Goal: Task Accomplishment & Management: Use online tool/utility

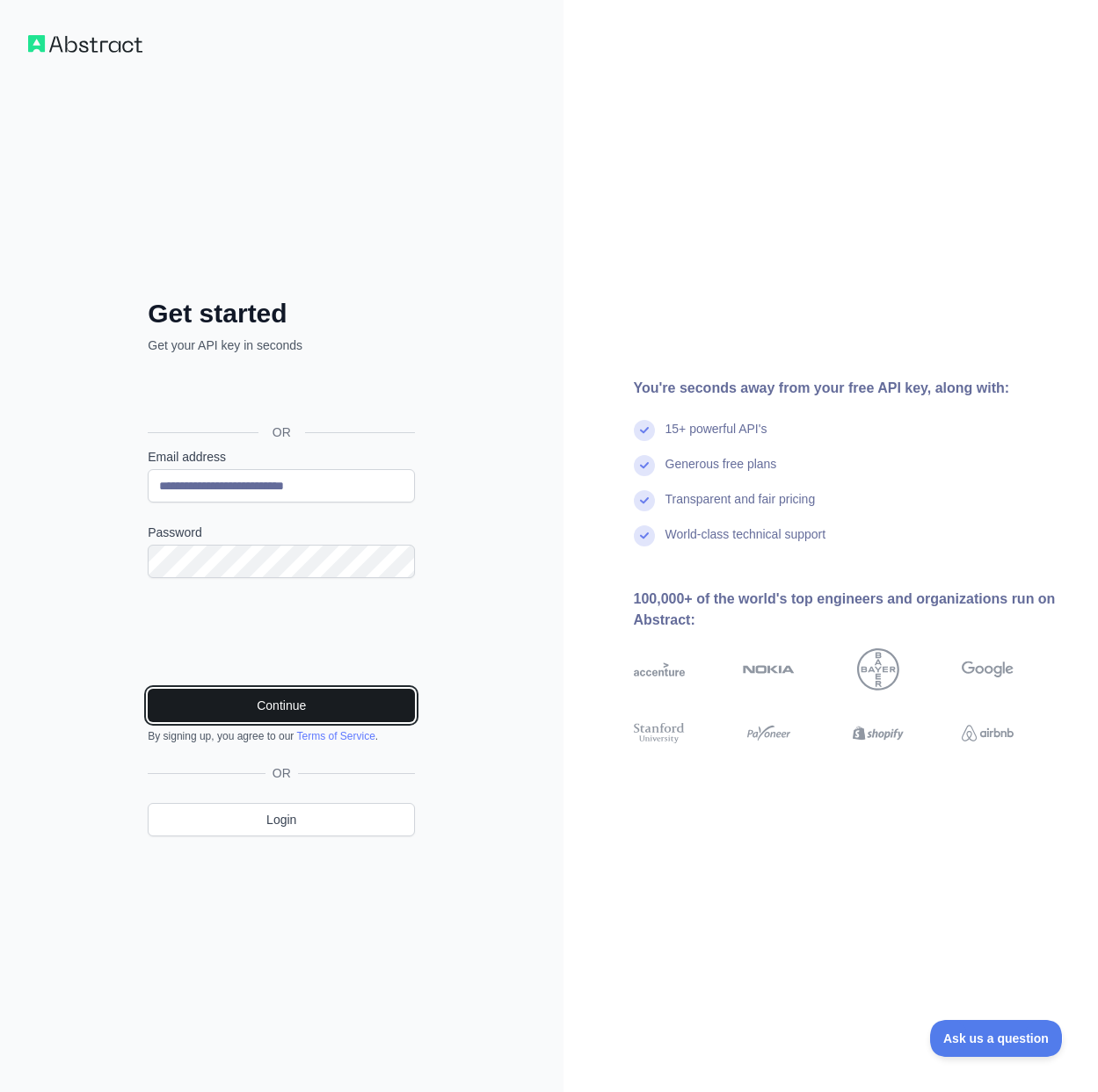
click at [338, 704] on button "Continue" at bounding box center [281, 706] width 267 height 33
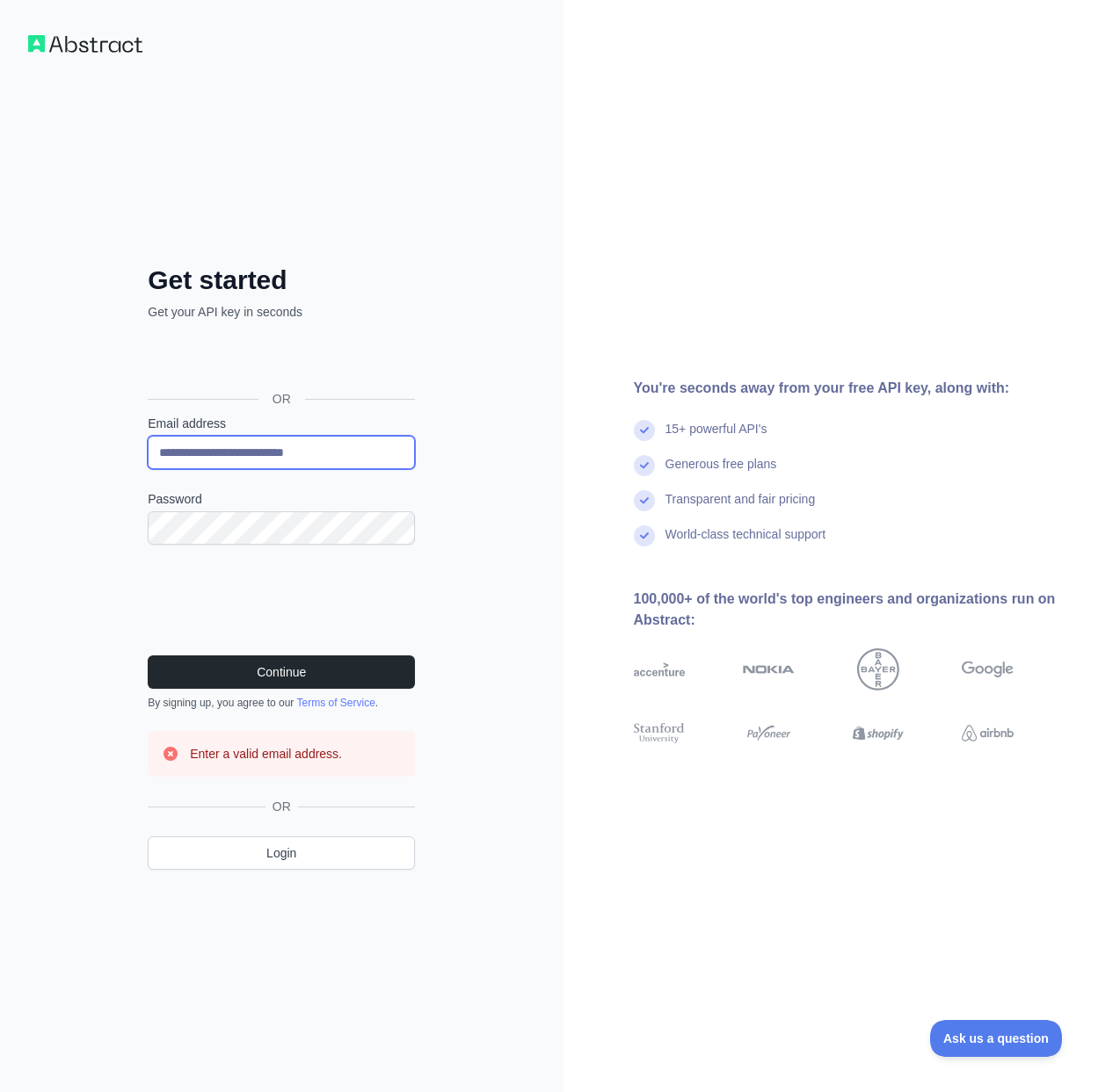
click at [282, 452] on input "**********" at bounding box center [281, 453] width 267 height 33
paste input "**********"
paste input "email"
type input "**********"
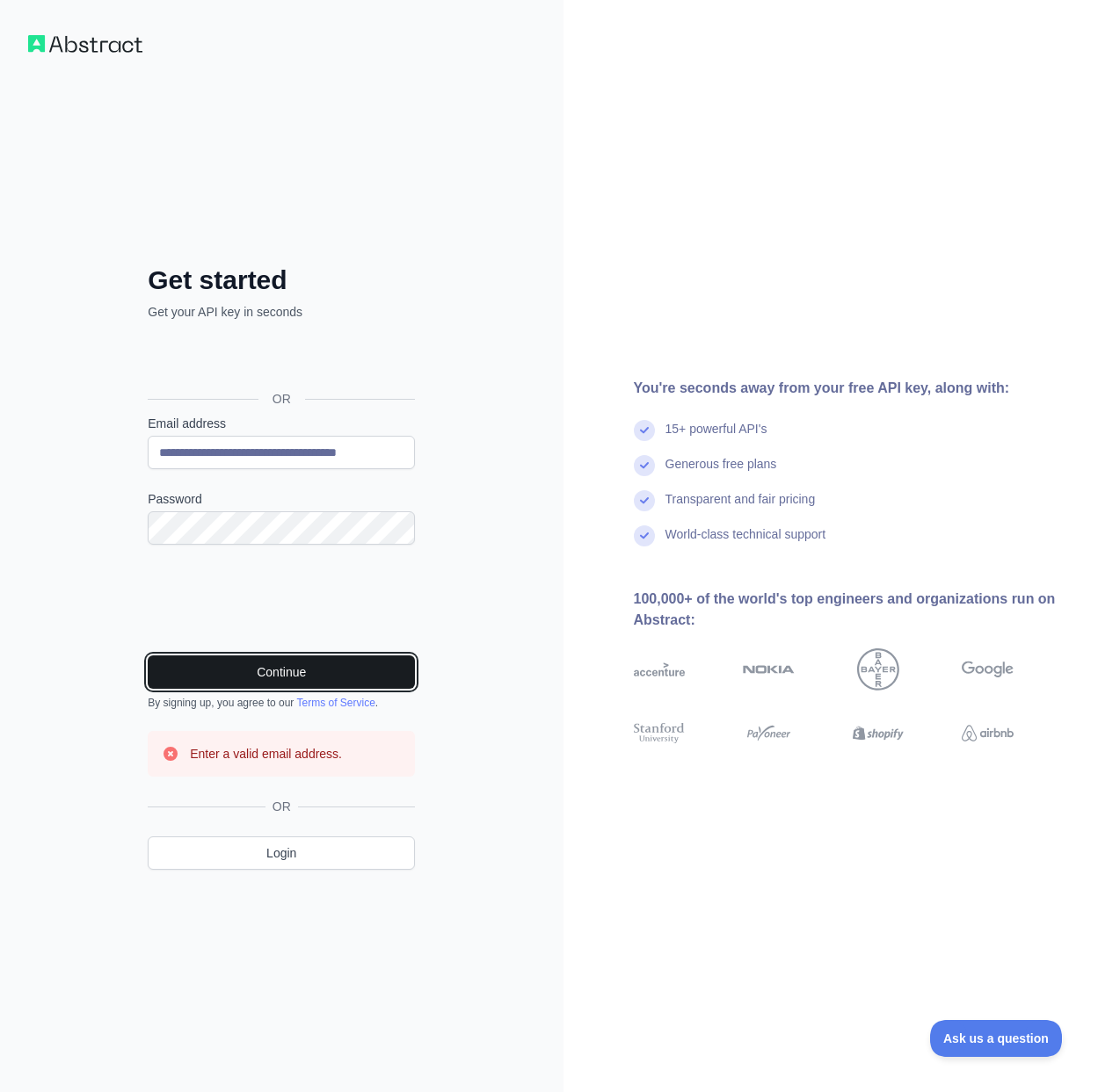
click at [283, 677] on button "Continue" at bounding box center [281, 673] width 267 height 33
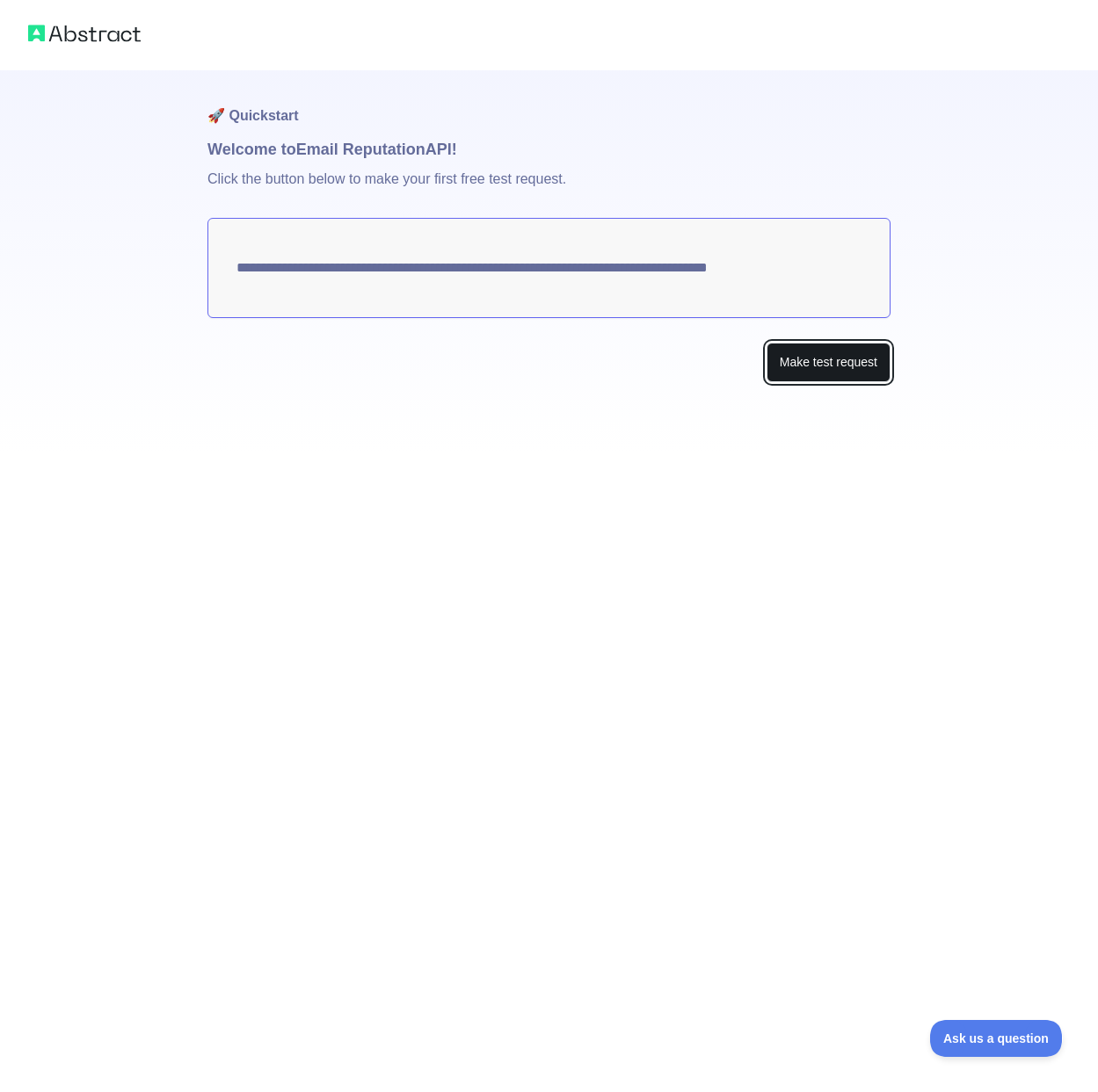
click at [830, 358] on button "Make test request" at bounding box center [828, 363] width 124 height 39
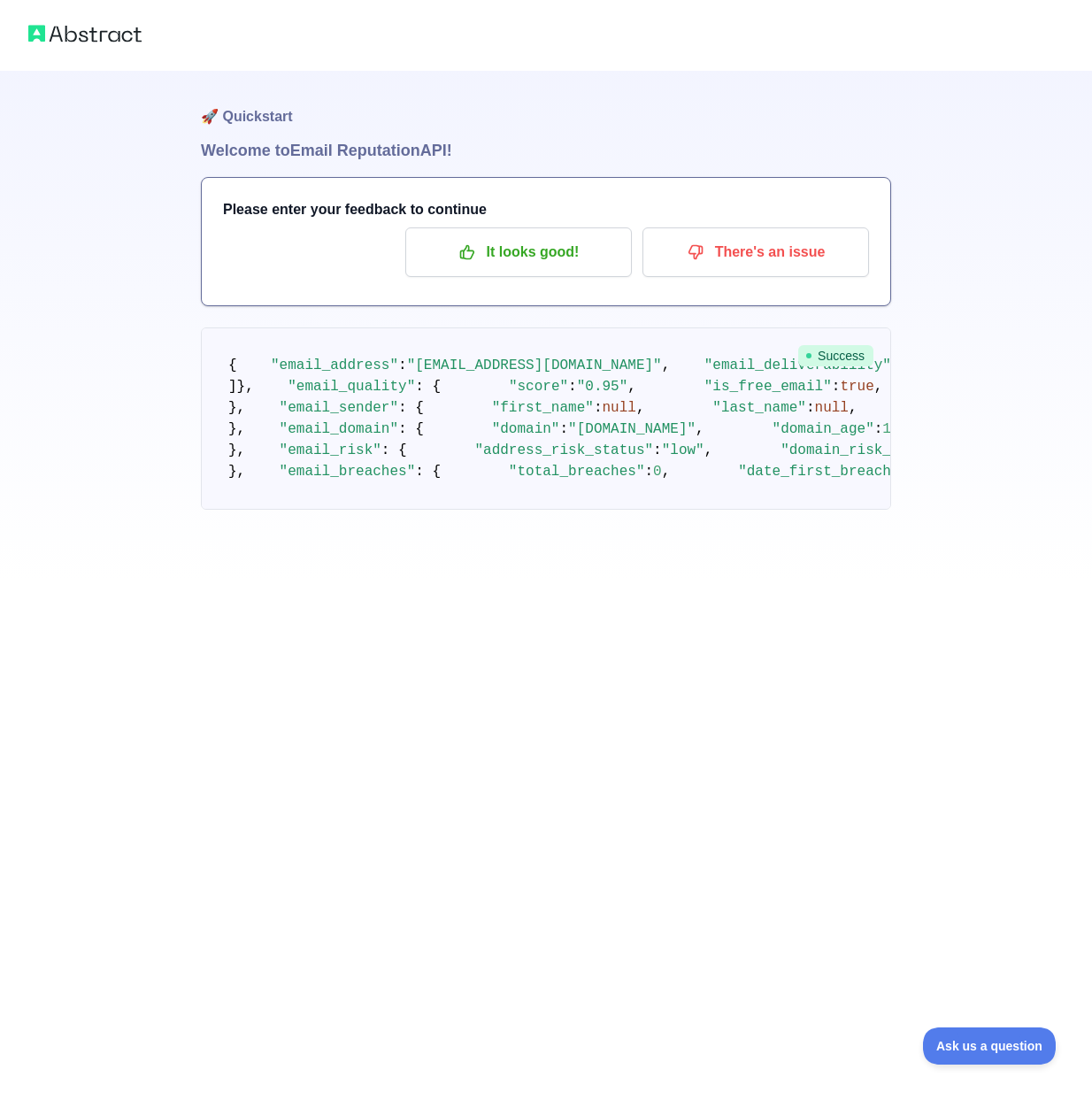
click at [551, 291] on div "Please enter your feedback to continue It looks good! There's an issue" at bounding box center [546, 241] width 688 height 127
click at [548, 267] on button "It looks good!" at bounding box center [519, 252] width 226 height 49
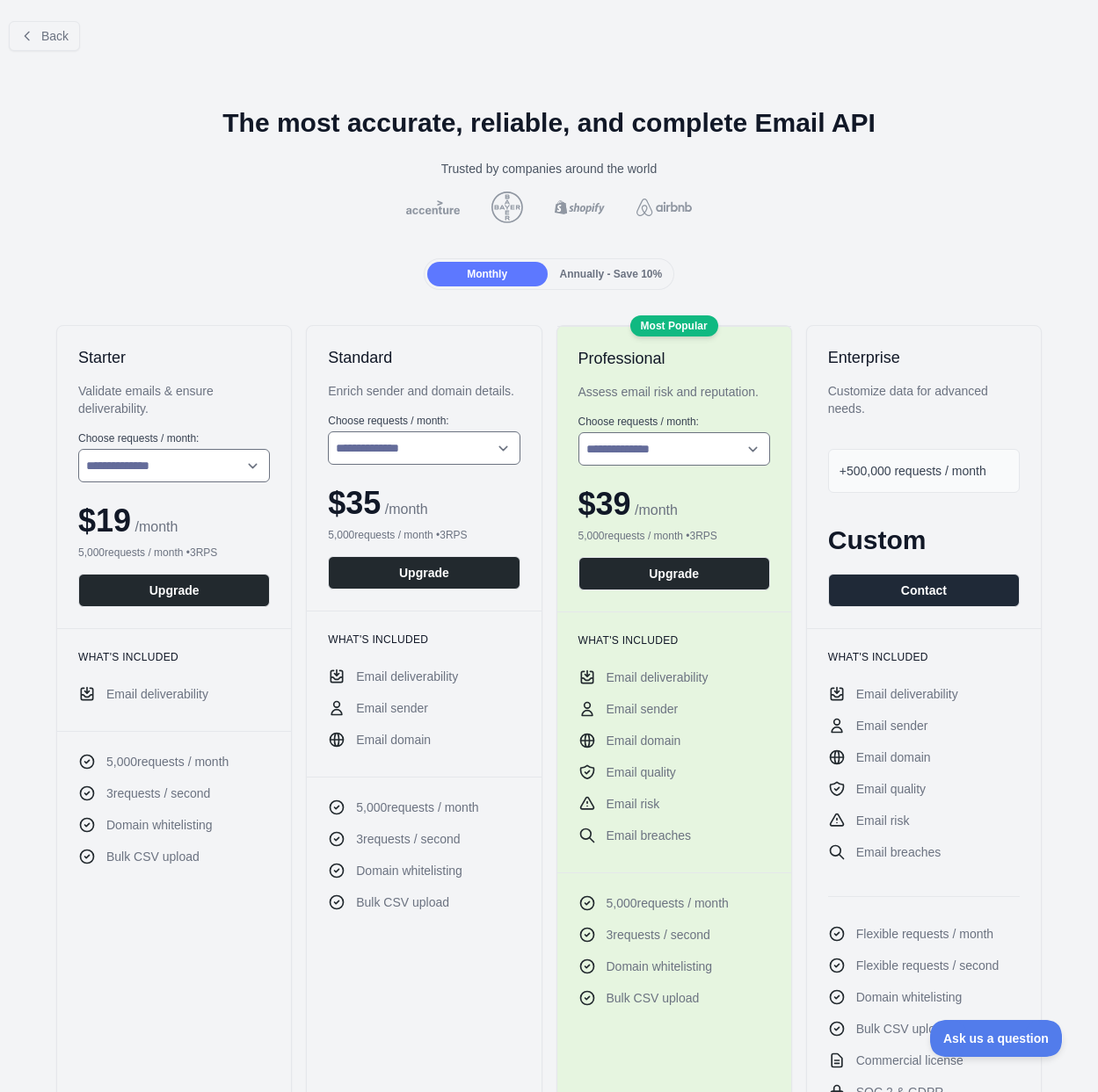
click at [9, 15] on div "Back" at bounding box center [549, 35] width 1098 height 58
click at [21, 25] on button "Back" at bounding box center [44, 36] width 71 height 30
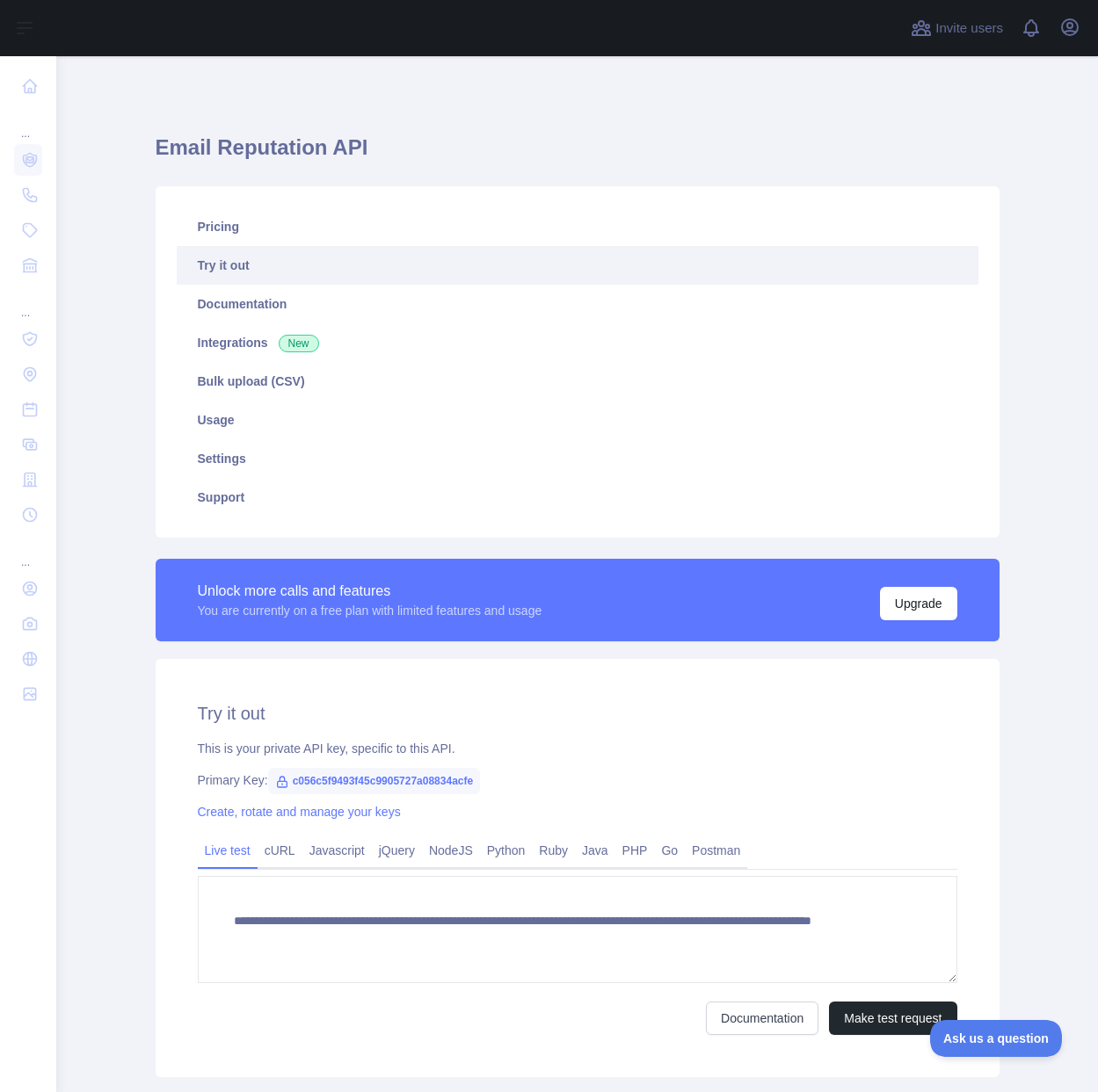
click at [402, 783] on span "c056c5f9493f45c9905727a08834acfe" at bounding box center [374, 781] width 213 height 26
copy span "c056c5f9493f45c9905727a08834acfe"
click at [1076, 36] on icon "button" at bounding box center [1070, 27] width 22 height 22
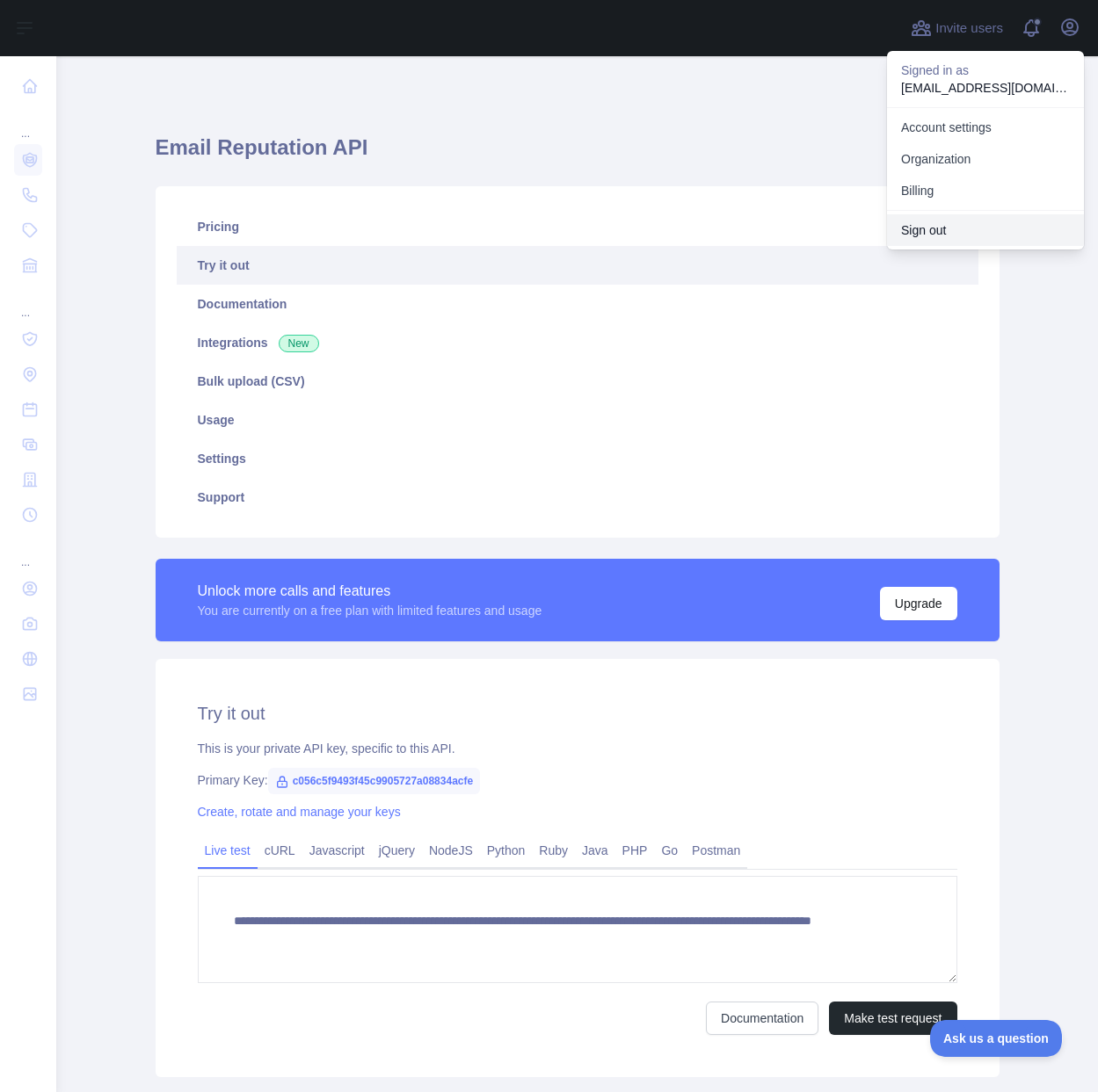
click at [978, 231] on button "Sign out" at bounding box center [985, 230] width 197 height 31
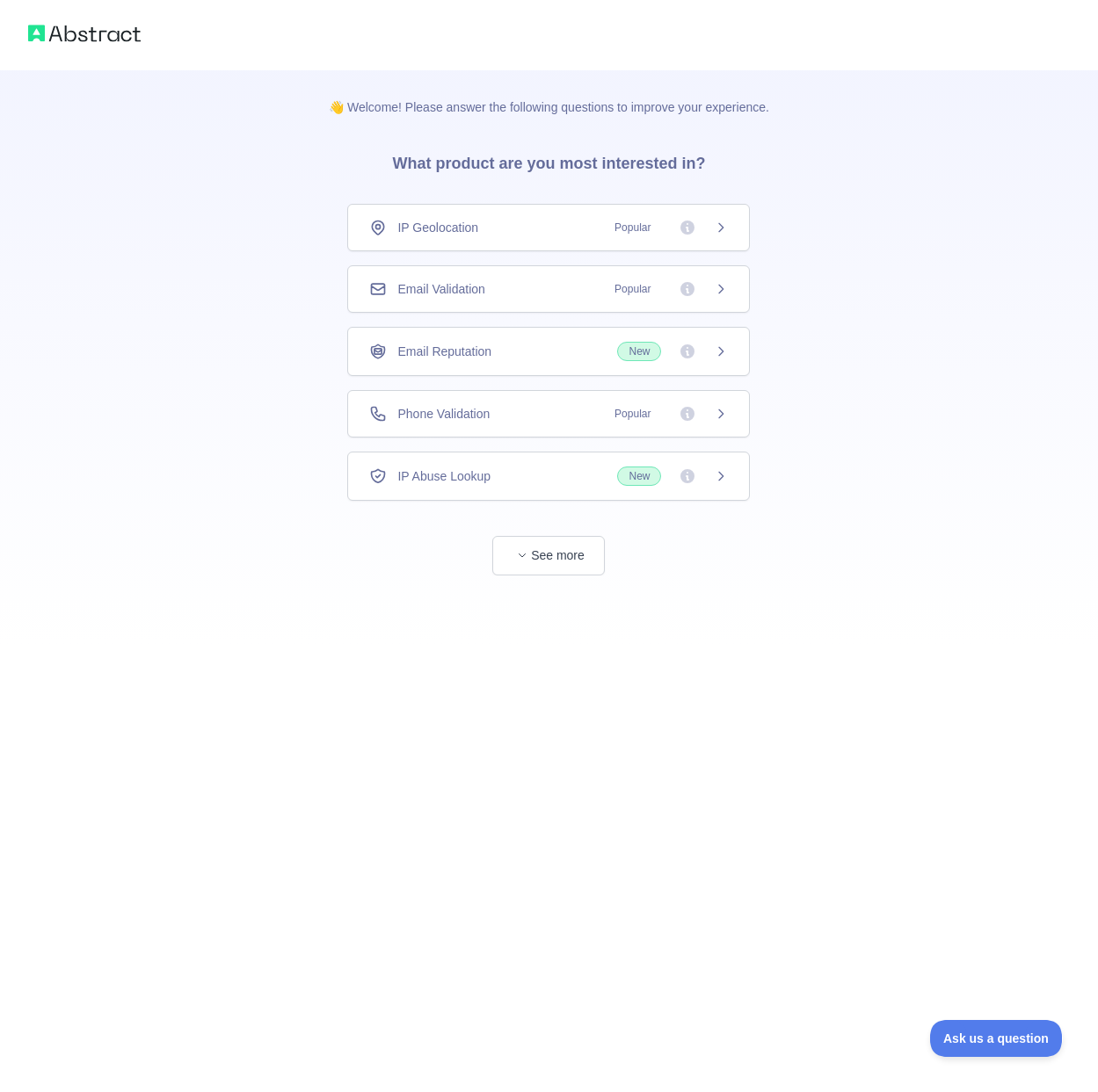
click at [606, 297] on span "Popular" at bounding box center [666, 289] width 124 height 18
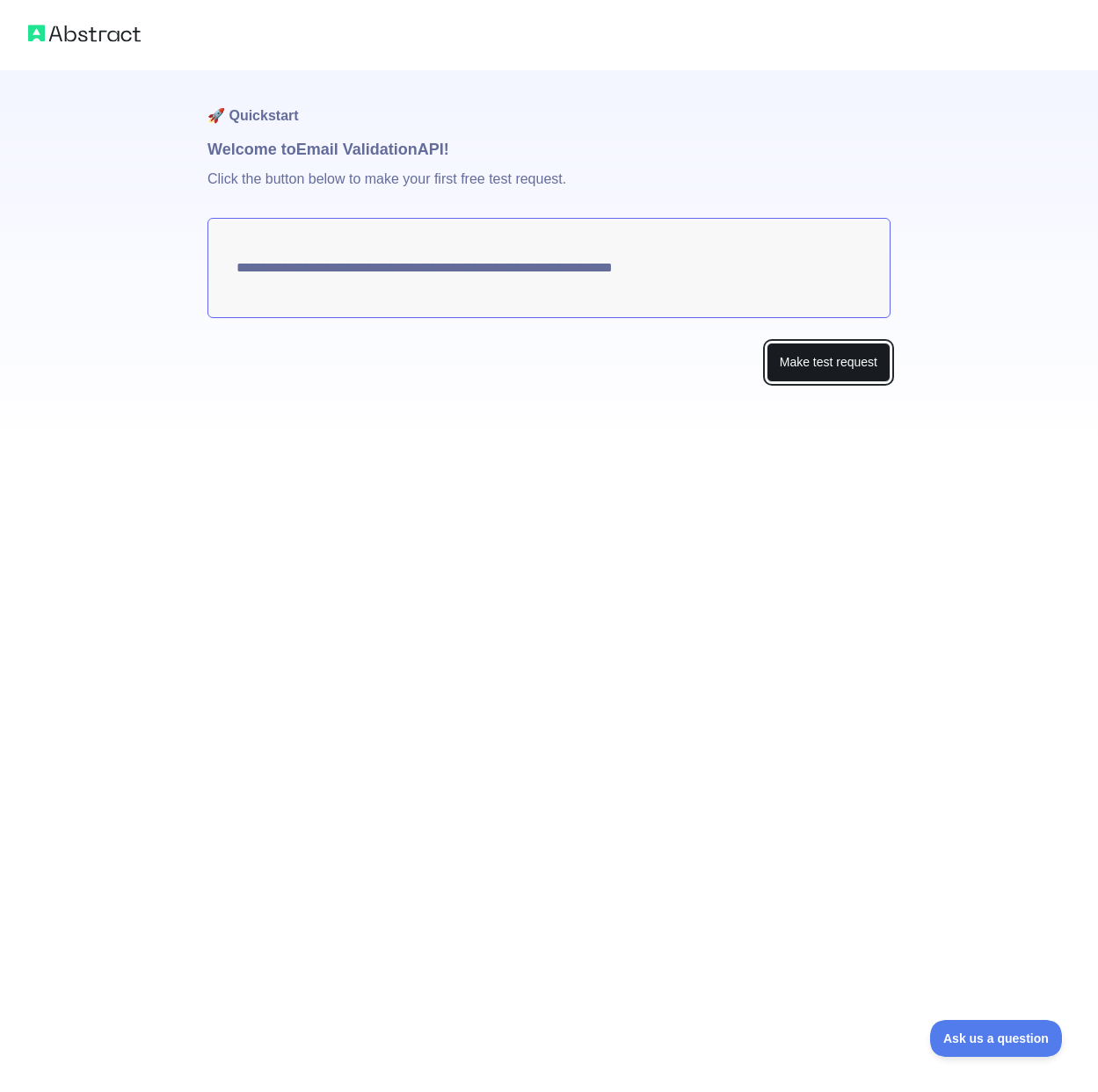
click at [839, 369] on button "Make test request" at bounding box center [828, 363] width 124 height 39
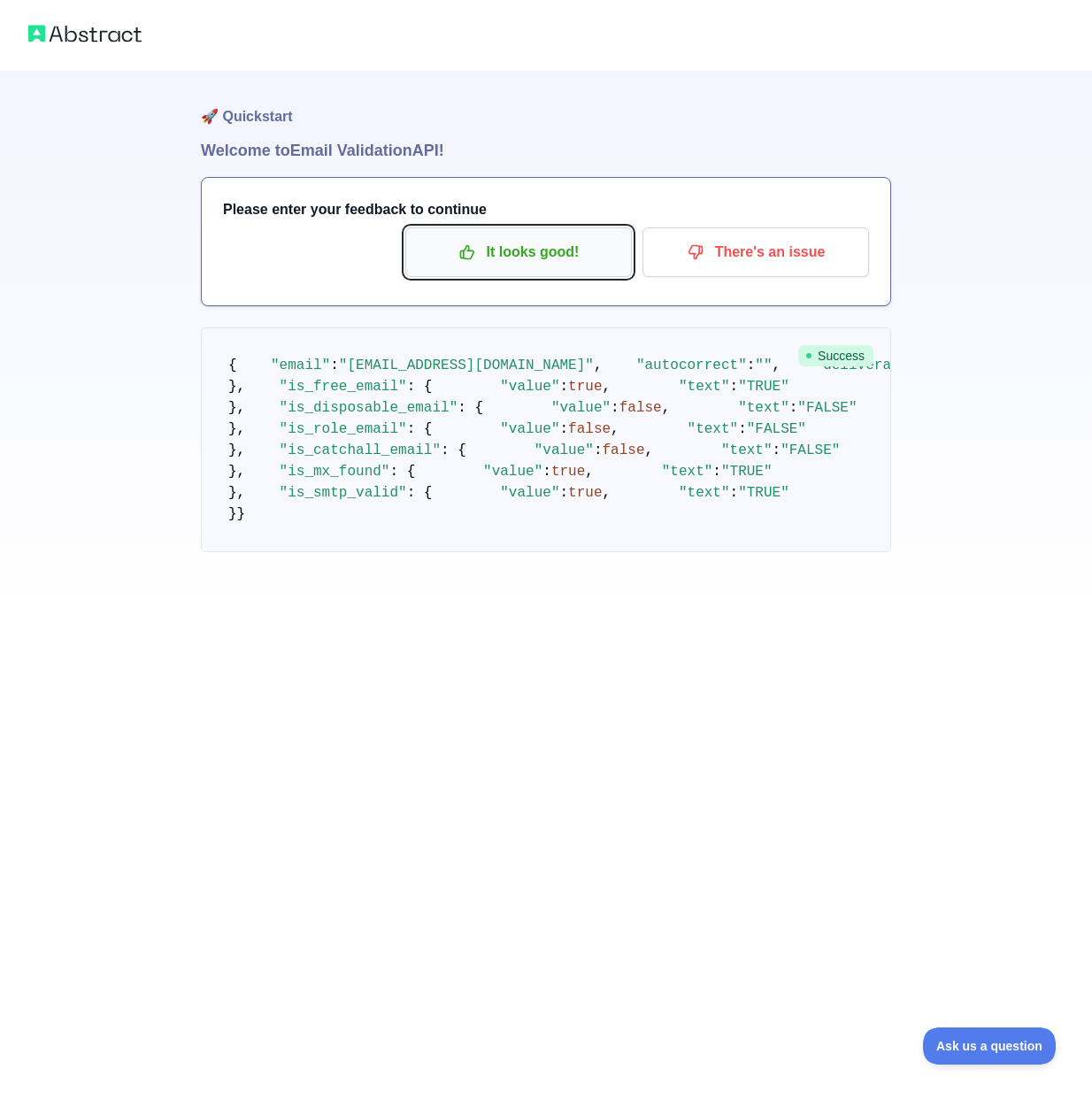
click at [526, 261] on p "It looks good!" at bounding box center [518, 252] width 200 height 31
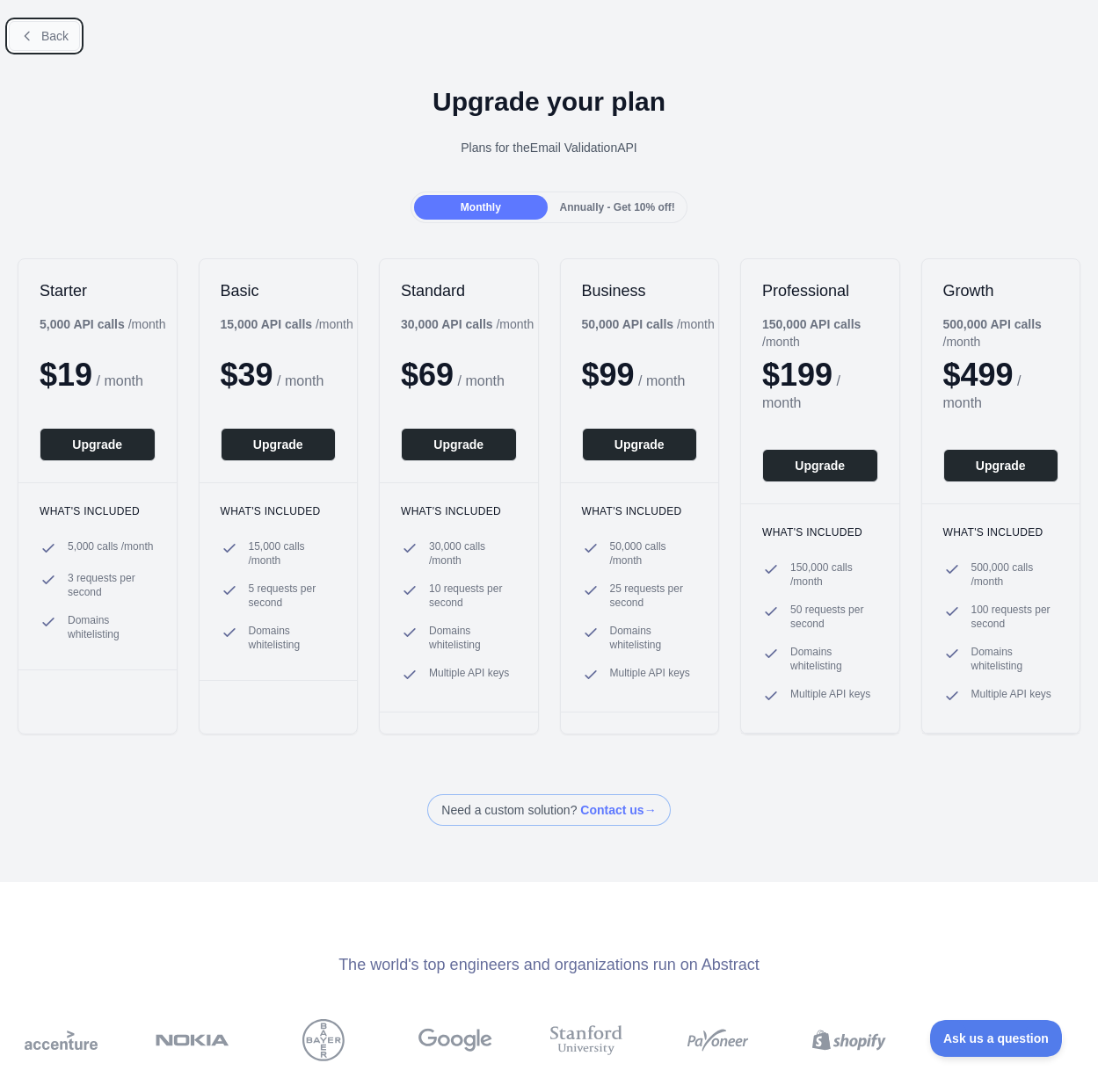
click at [34, 45] on button "Back" at bounding box center [44, 36] width 71 height 30
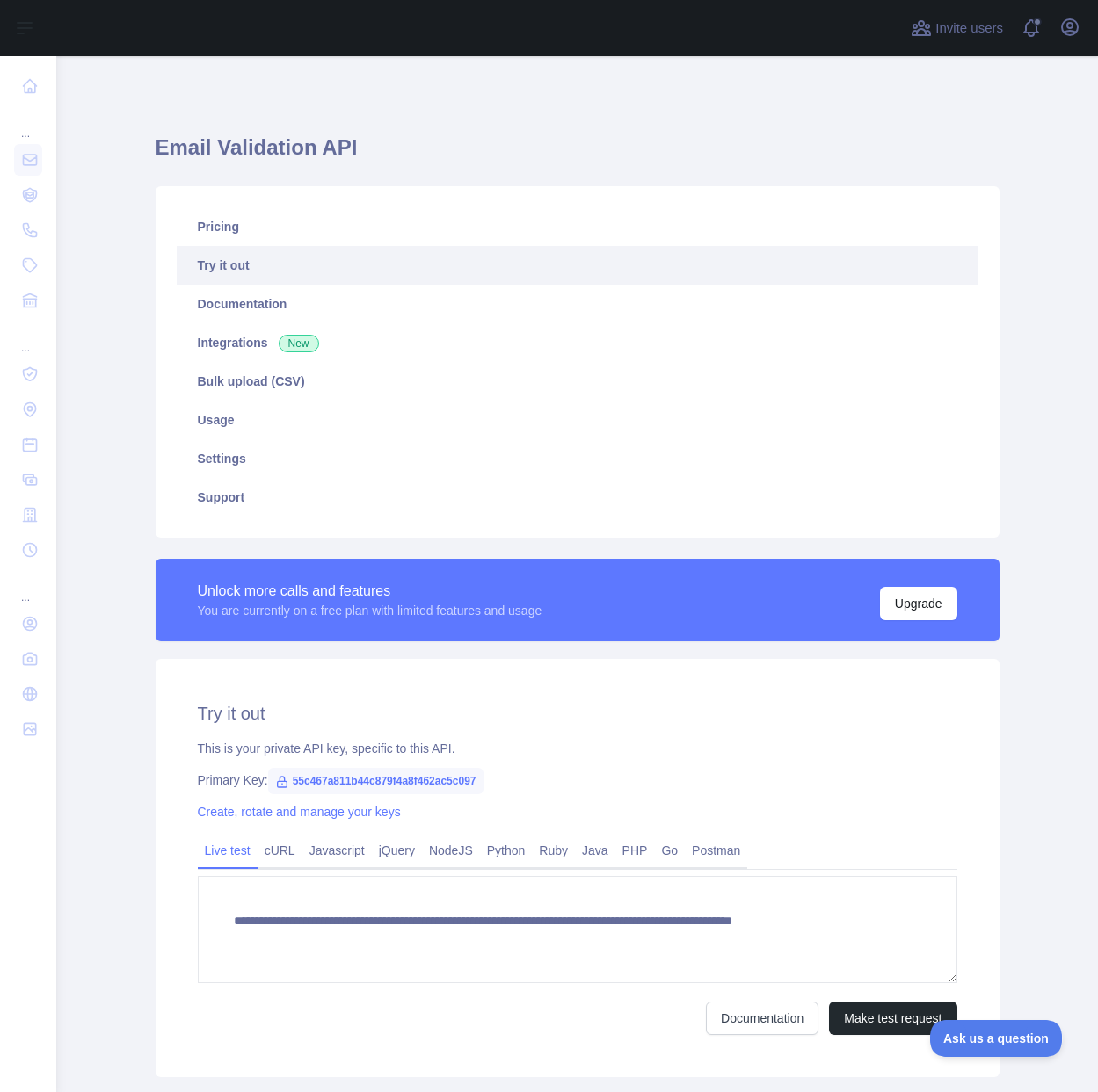
click at [397, 783] on span "55c467a811b44c879f4a8f462ac5c097" at bounding box center [375, 781] width 215 height 26
copy span "55c467a811b44c879f4a8f462ac5c097"
